Goal: Contribute content

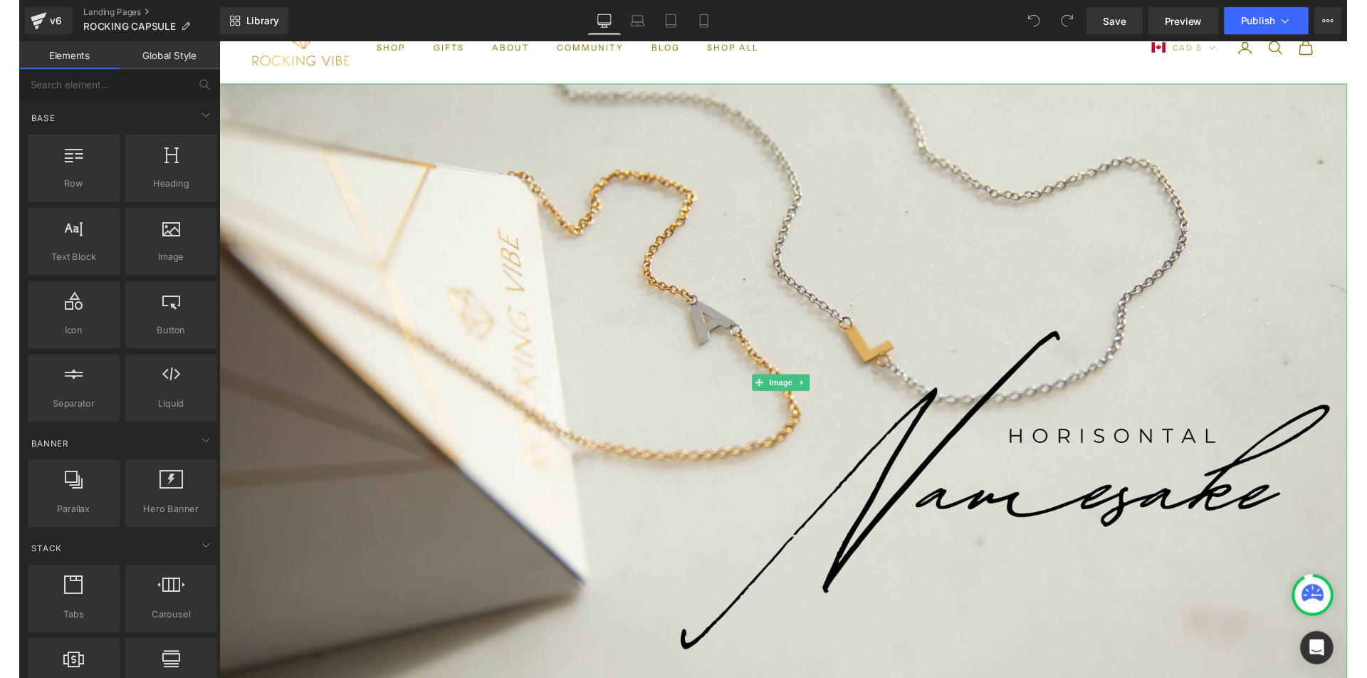
scroll to position [11, 0]
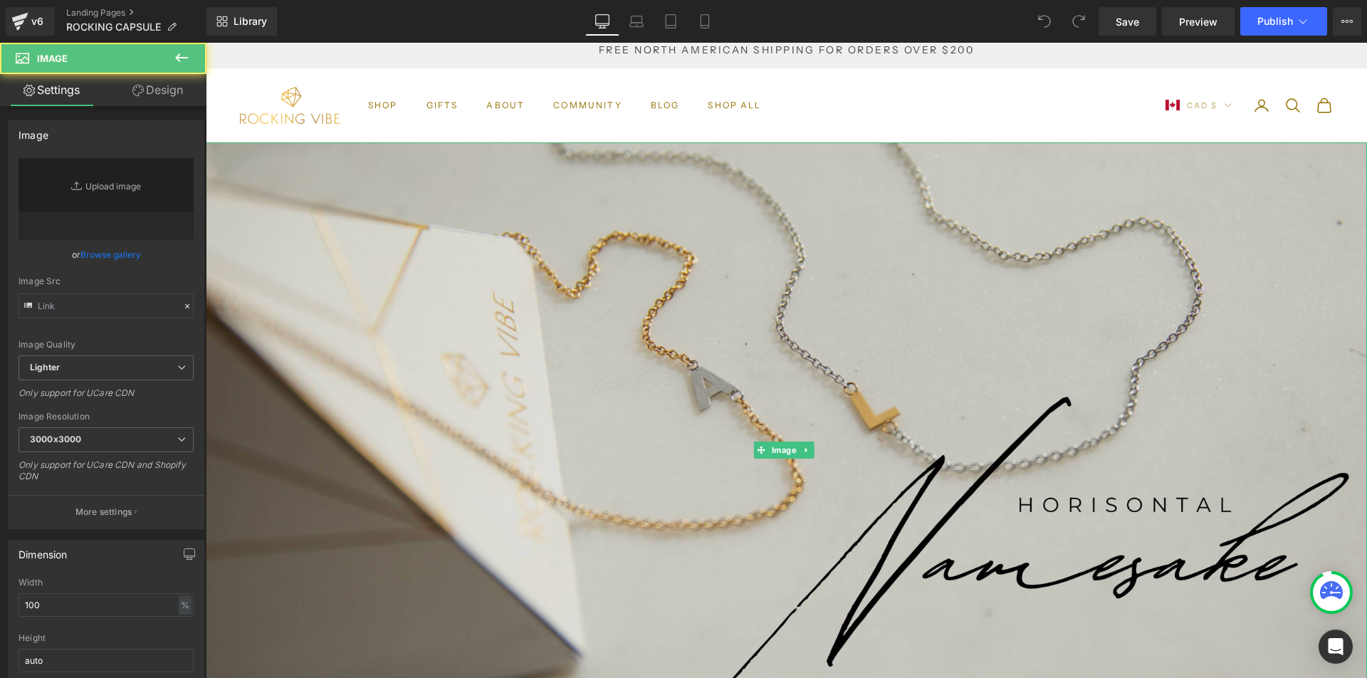
type input "[URL][DOMAIN_NAME]"
click at [644, 282] on img at bounding box center [786, 450] width 1161 height 616
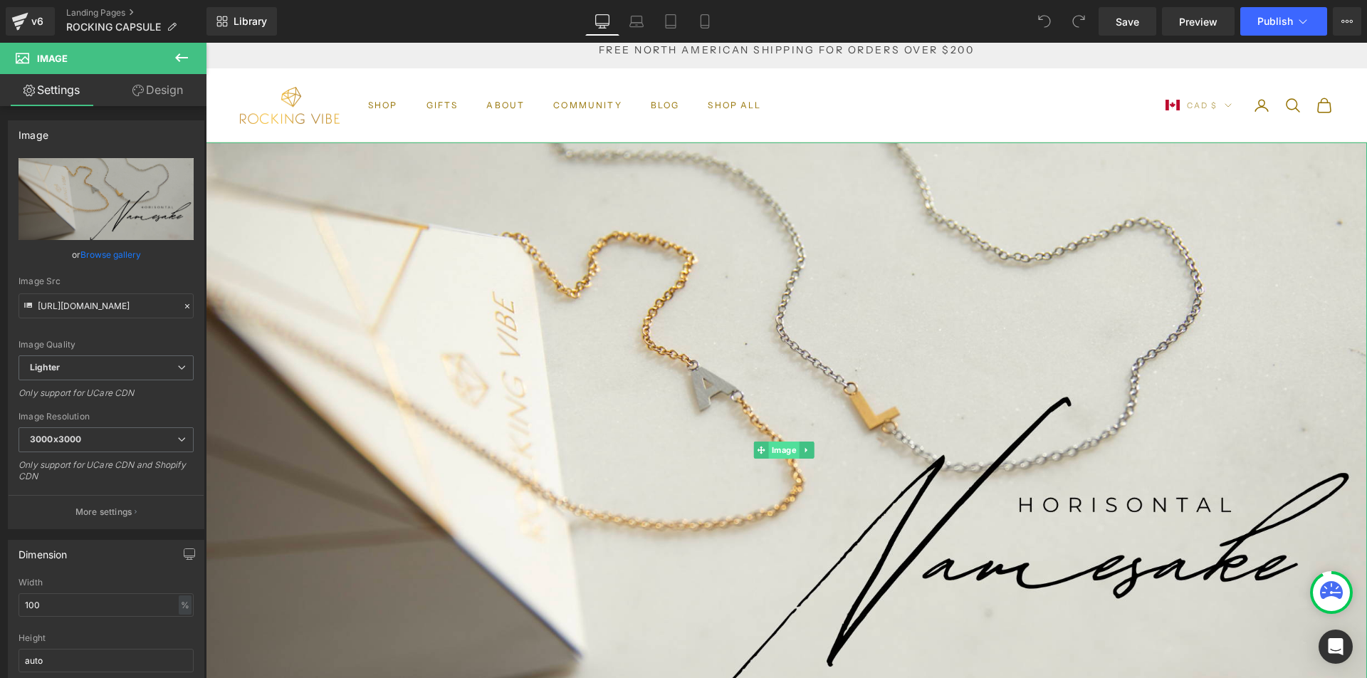
click at [787, 446] on span "Image" at bounding box center [783, 449] width 31 height 17
click at [127, 252] on link "Browse gallery" at bounding box center [110, 254] width 61 height 25
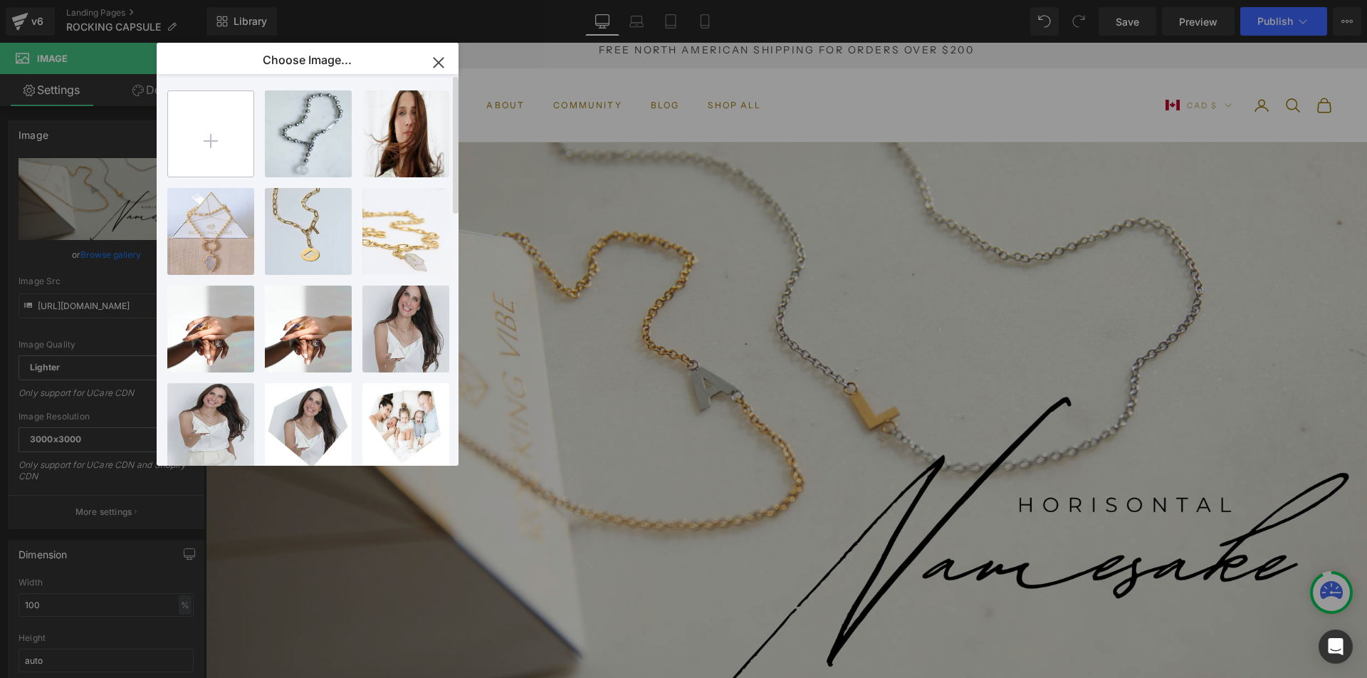
click at [207, 144] on input "file" at bounding box center [210, 133] width 85 height 85
type input "C:\fakepath\Screenshot [DATE] 1.10.51 PM.png"
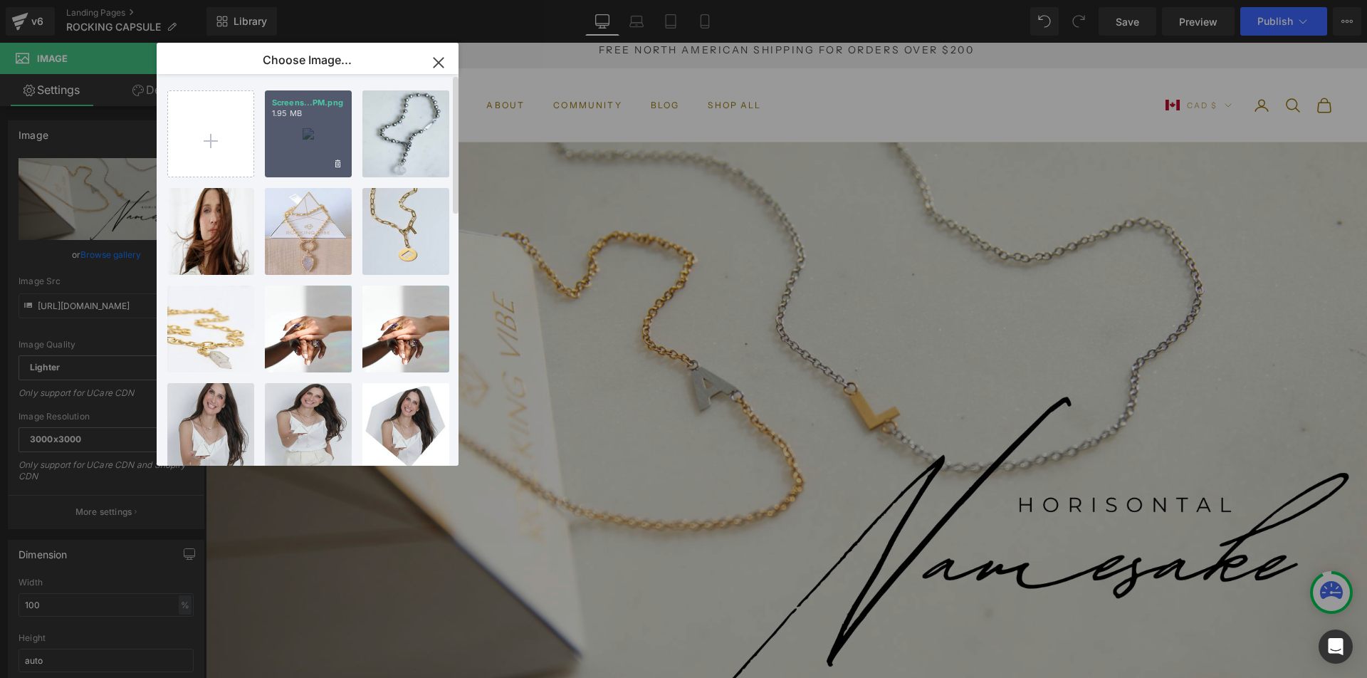
click at [315, 128] on div "Screens...PM.png 1.95 MB" at bounding box center [308, 133] width 87 height 87
type input "[URL][DOMAIN_NAME]"
